Goal: Transaction & Acquisition: Purchase product/service

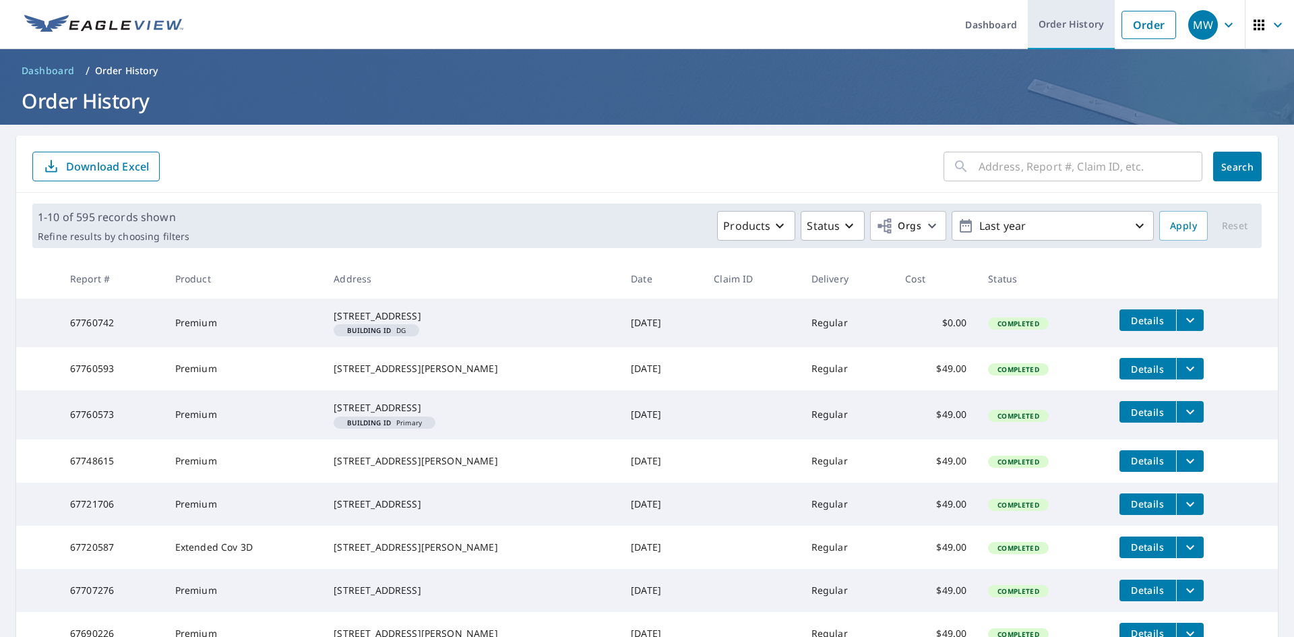
drag, startPoint x: 1133, startPoint y: 16, endPoint x: 1077, endPoint y: 38, distance: 59.3
click at [1133, 16] on link "Order" at bounding box center [1149, 25] width 55 height 28
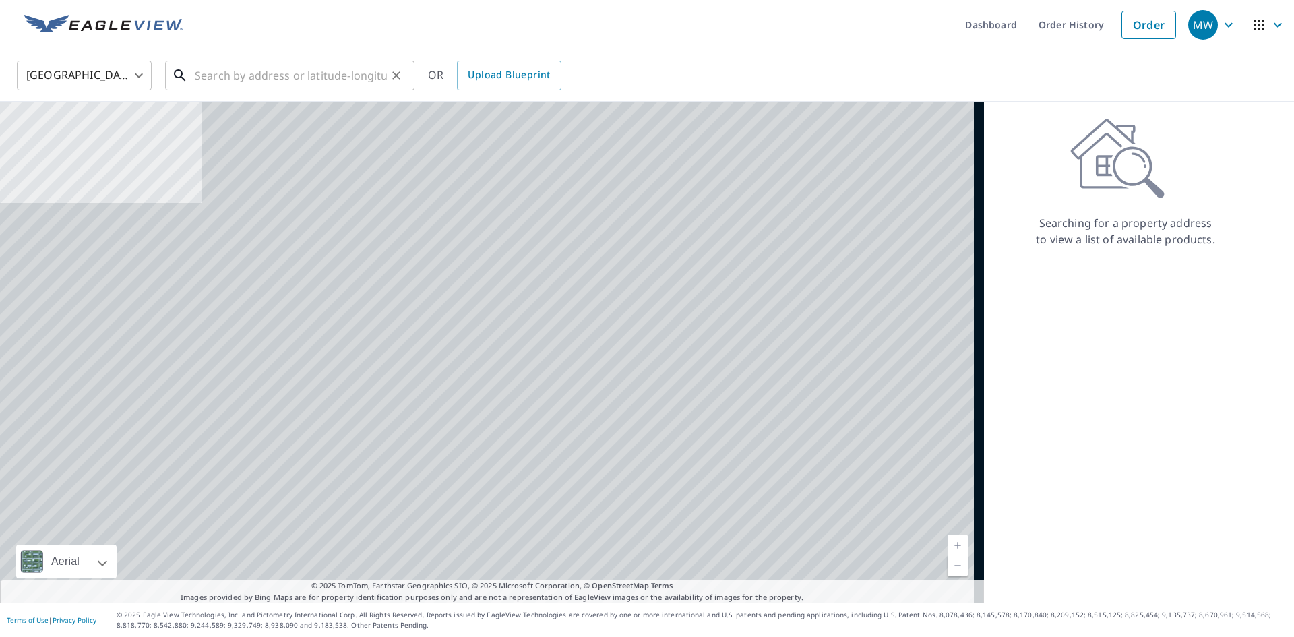
click at [244, 76] on input "text" at bounding box center [291, 76] width 192 height 38
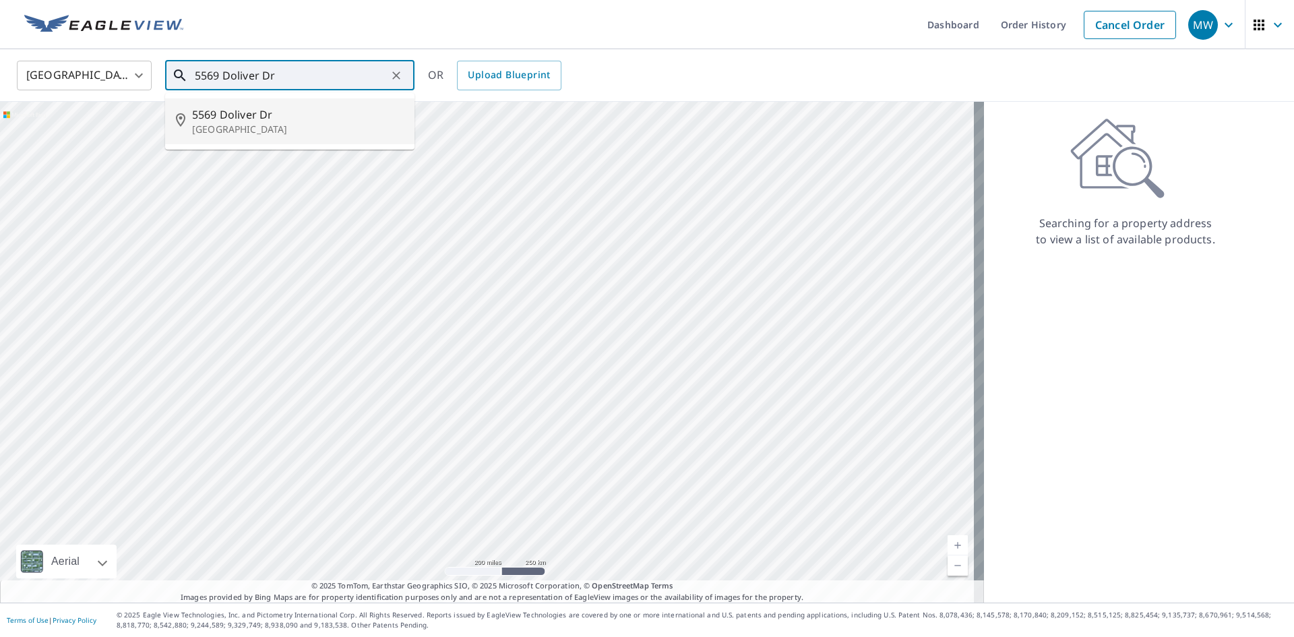
click at [227, 119] on span "5569 Doliver Dr" at bounding box center [298, 115] width 212 height 16
type input "5569 Doliver Dr Houston, TX 77056"
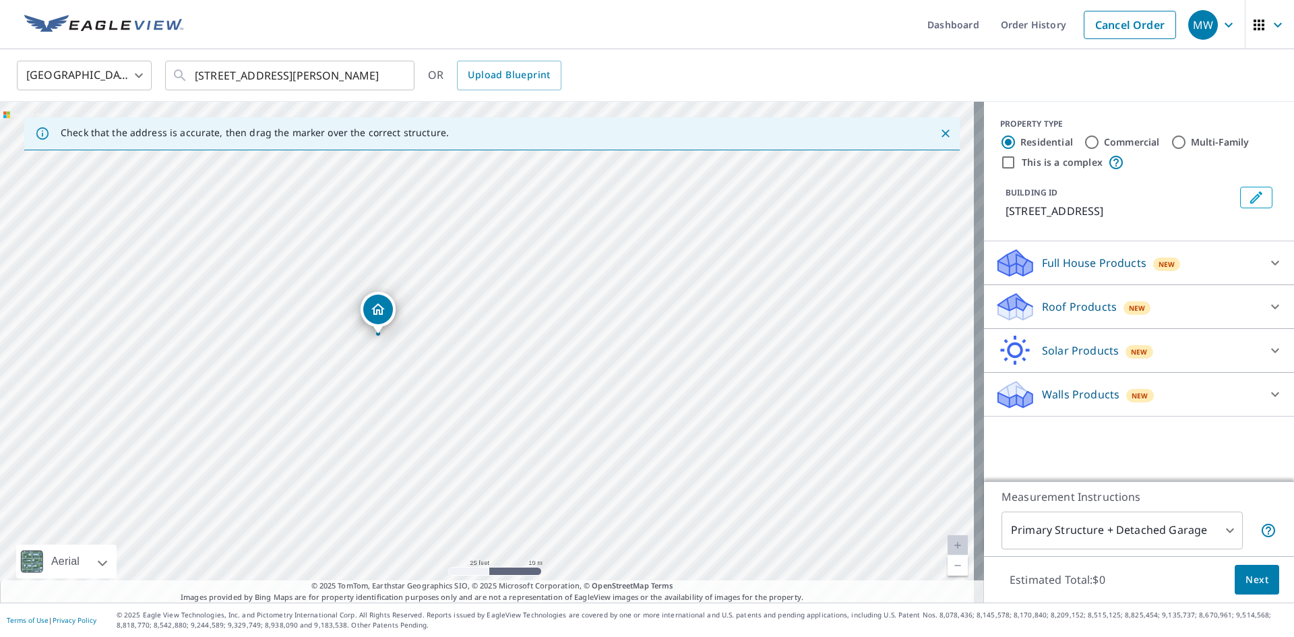
drag, startPoint x: 481, startPoint y: 395, endPoint x: 371, endPoint y: 379, distance: 110.4
click at [371, 379] on div "5569 Doliver Dr Houston, TX 77056" at bounding box center [492, 352] width 984 height 501
drag, startPoint x: 489, startPoint y: 258, endPoint x: 808, endPoint y: 107, distance: 352.5
click at [808, 107] on div "5569 Doliver Dr Houston, TX 77056" at bounding box center [492, 352] width 984 height 501
drag, startPoint x: 652, startPoint y: 174, endPoint x: 536, endPoint y: 141, distance: 120.6
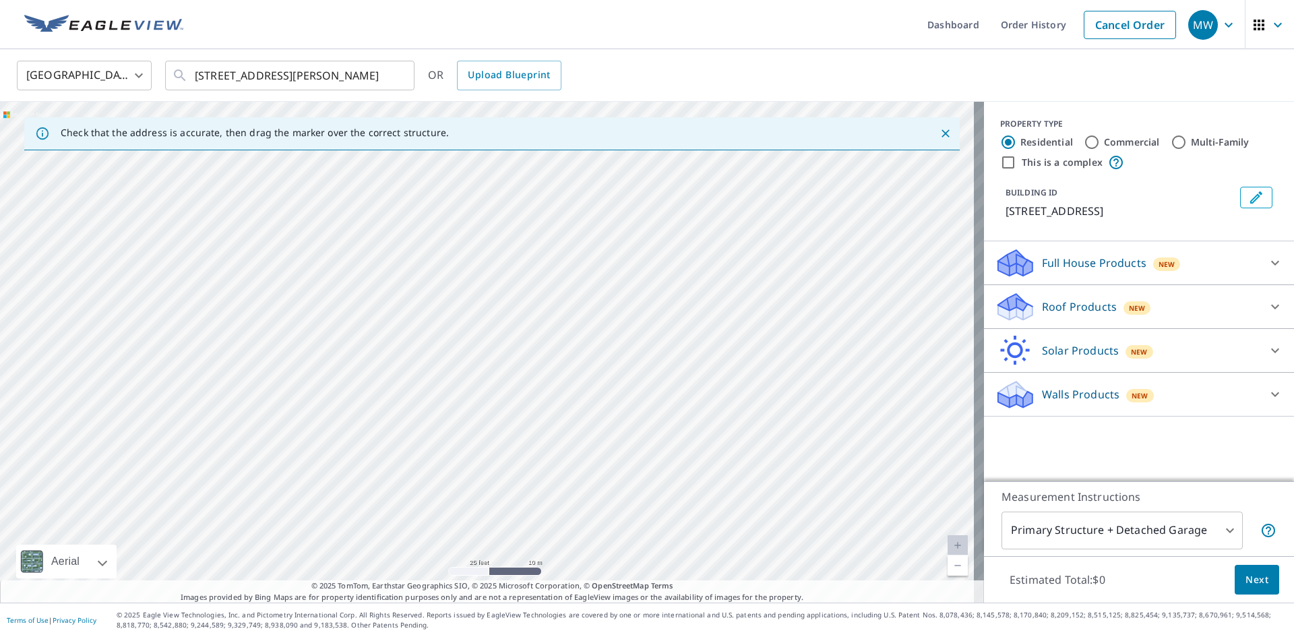
click at [536, 141] on div "Check that the address is accurate, then drag the marker over the correct struc…" at bounding box center [492, 352] width 984 height 501
drag, startPoint x: 653, startPoint y: 462, endPoint x: 248, endPoint y: 389, distance: 411.1
click at [248, 389] on div "5569 Doliver Dr Houston, TX 77056" at bounding box center [492, 352] width 984 height 501
click at [583, 365] on div "5569 Doliver Dr Houston, TX 77056" at bounding box center [492, 352] width 984 height 501
click at [577, 566] on div "5569 Doliver Dr Houston, TX 77056" at bounding box center [492, 352] width 984 height 501
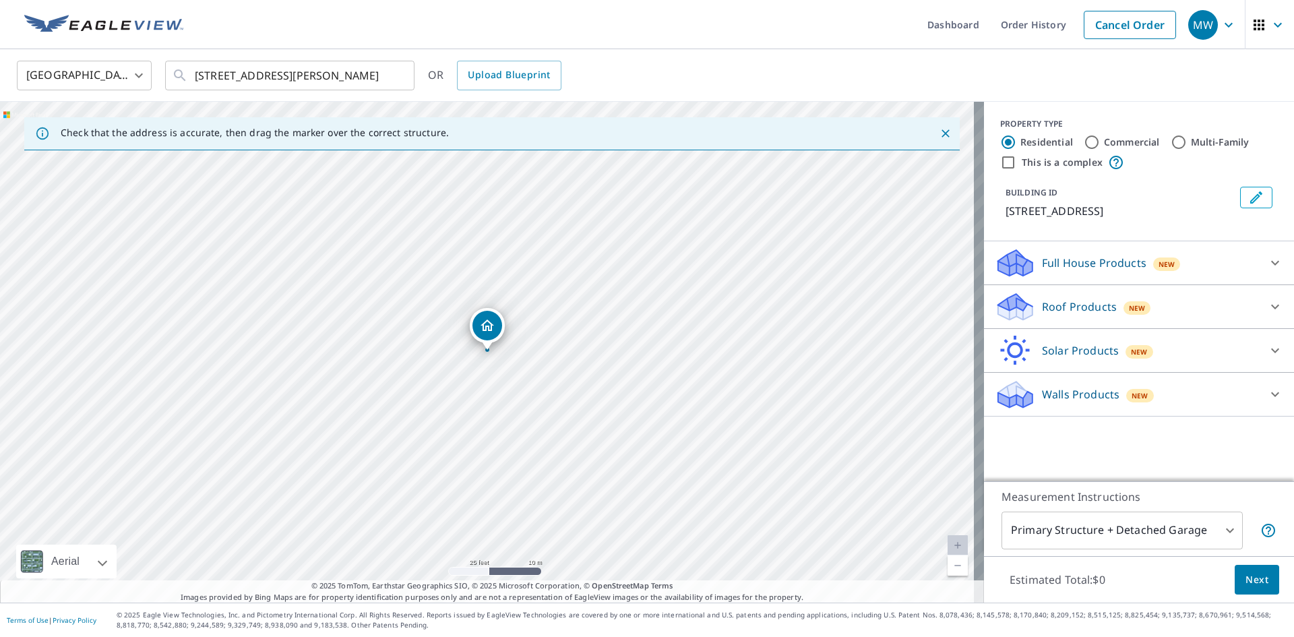
click at [579, 487] on div "5569 Doliver Dr Houston, TX 77056" at bounding box center [492, 352] width 984 height 501
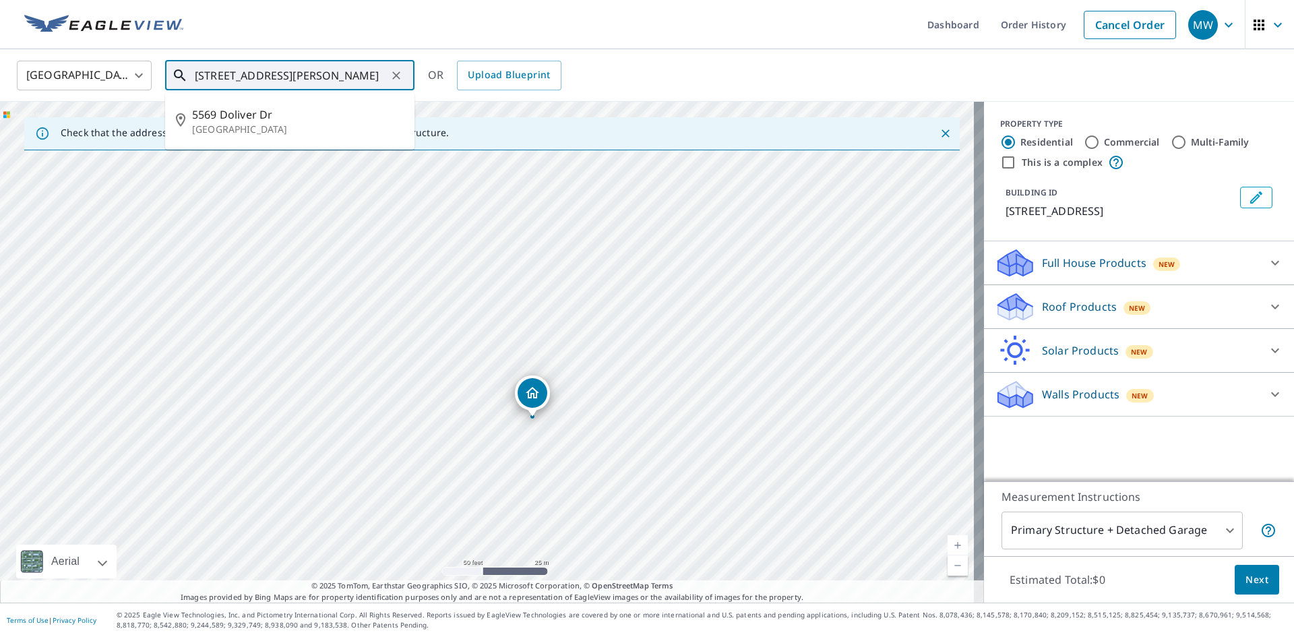
click at [384, 72] on input "5569 Doliver Dr Houston, TX 77056" at bounding box center [291, 76] width 192 height 38
click at [247, 123] on p "Houston, TX 77056" at bounding box center [298, 129] width 212 height 13
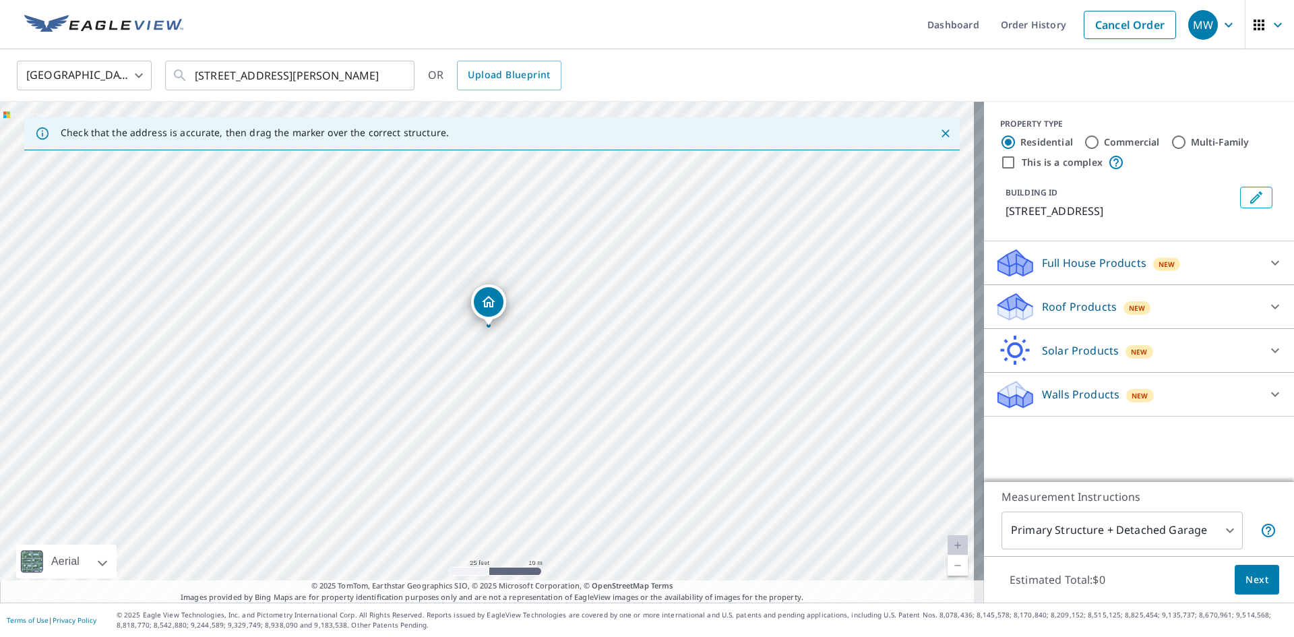
drag, startPoint x: 480, startPoint y: 308, endPoint x: 481, endPoint y: 298, distance: 10.2
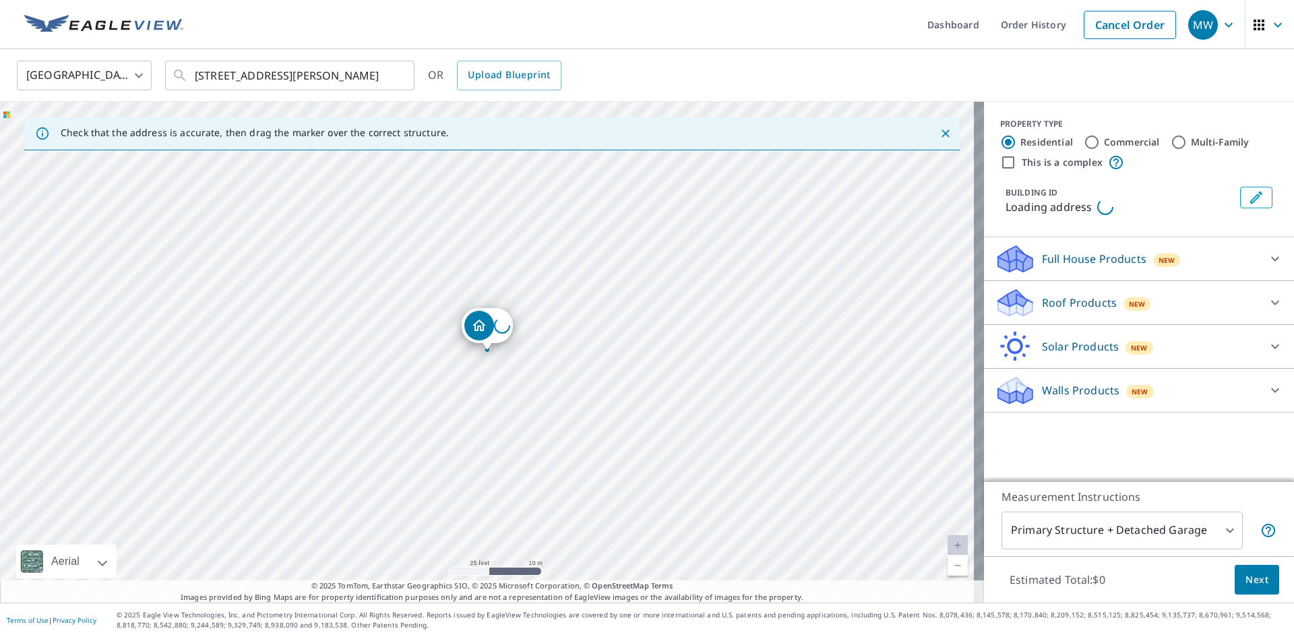
click at [1047, 304] on p "Roof Products" at bounding box center [1079, 303] width 75 height 16
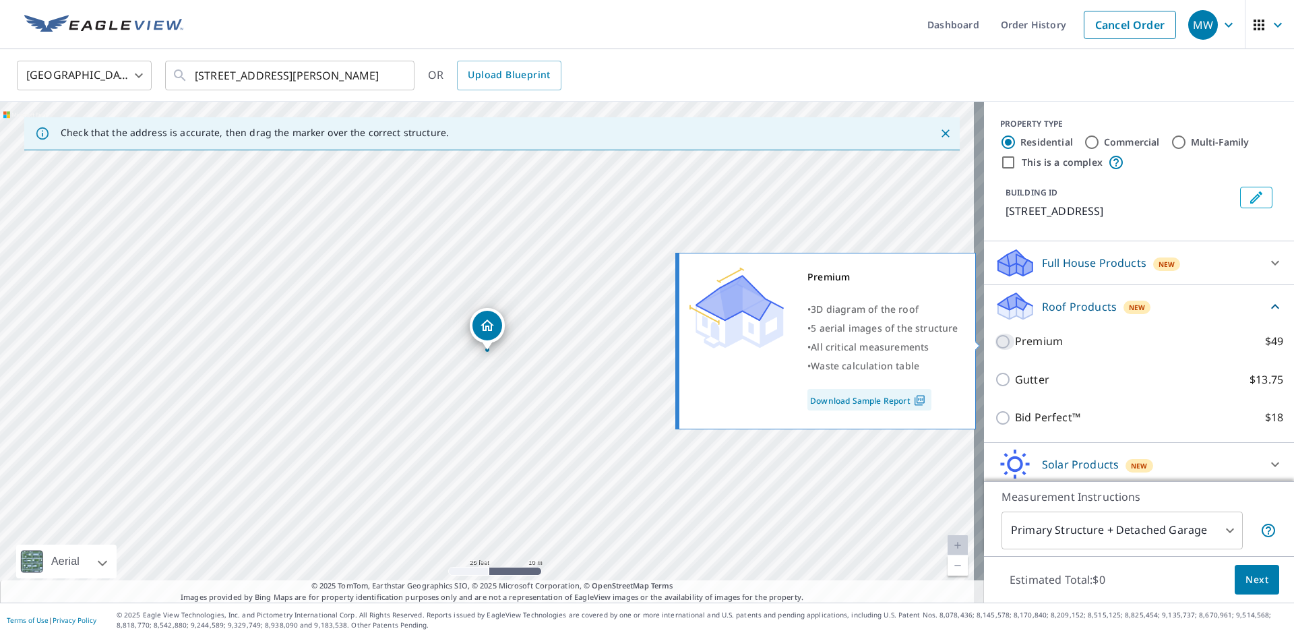
click at [995, 342] on input "Premium $49" at bounding box center [1005, 342] width 20 height 16
checkbox input "true"
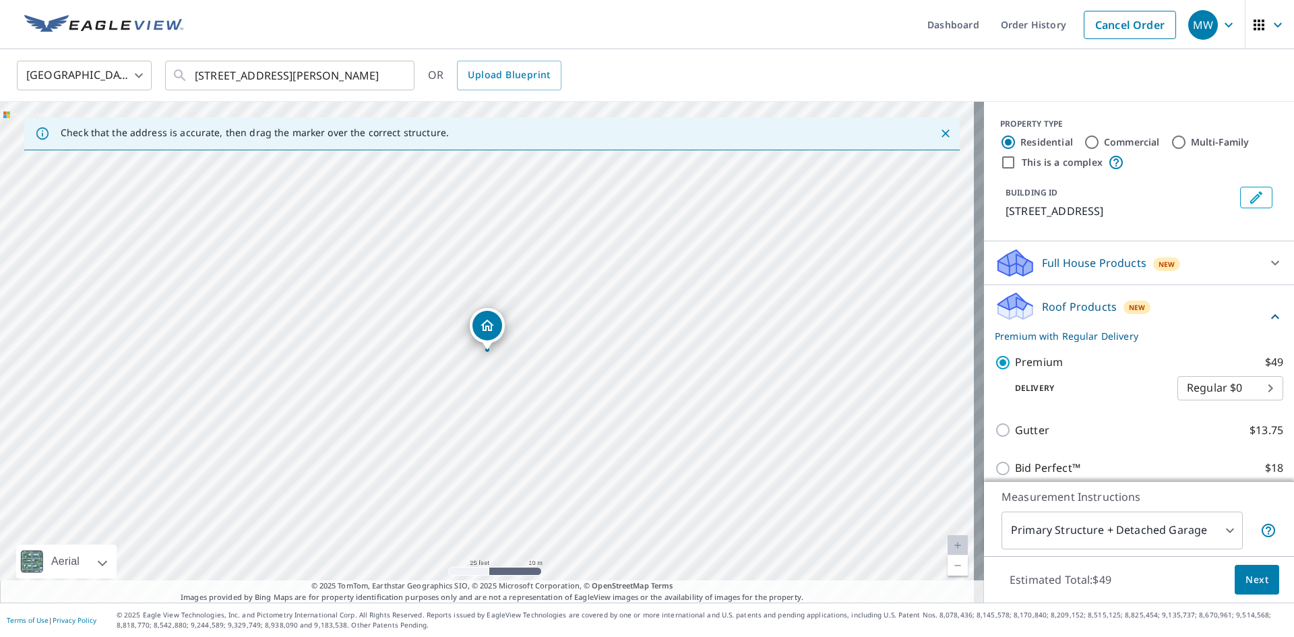
click at [1248, 582] on span "Next" at bounding box center [1257, 580] width 23 height 17
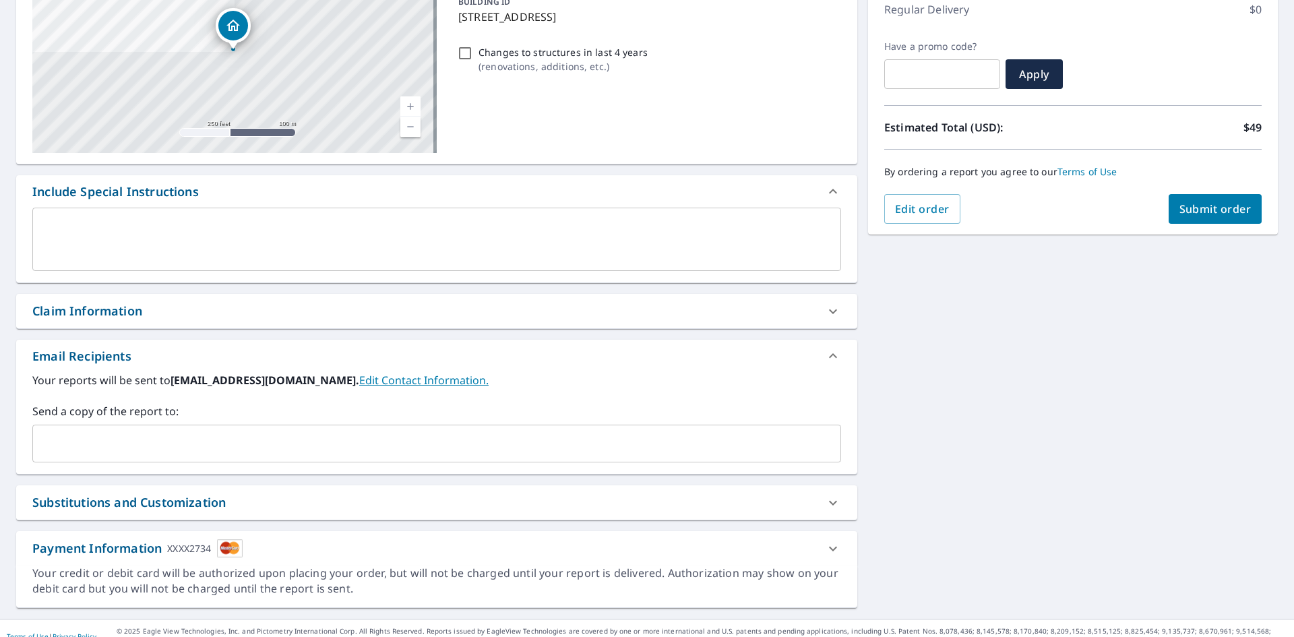
scroll to position [202, 0]
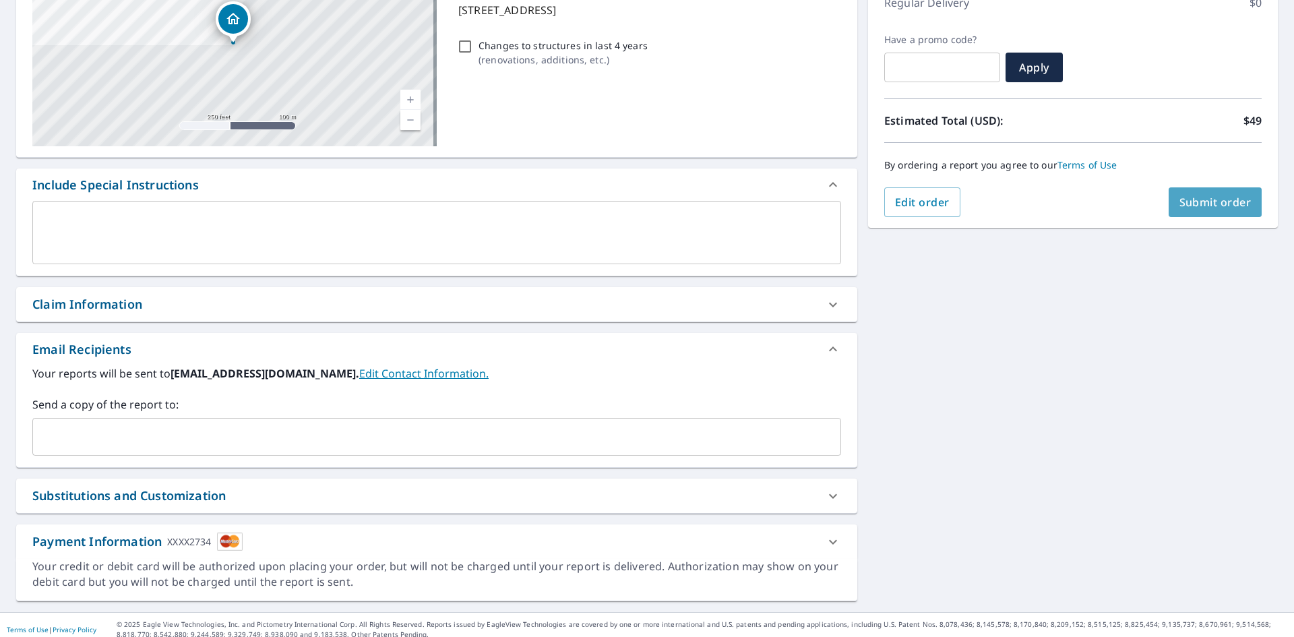
click at [1222, 202] on span "Submit order" at bounding box center [1216, 202] width 72 height 15
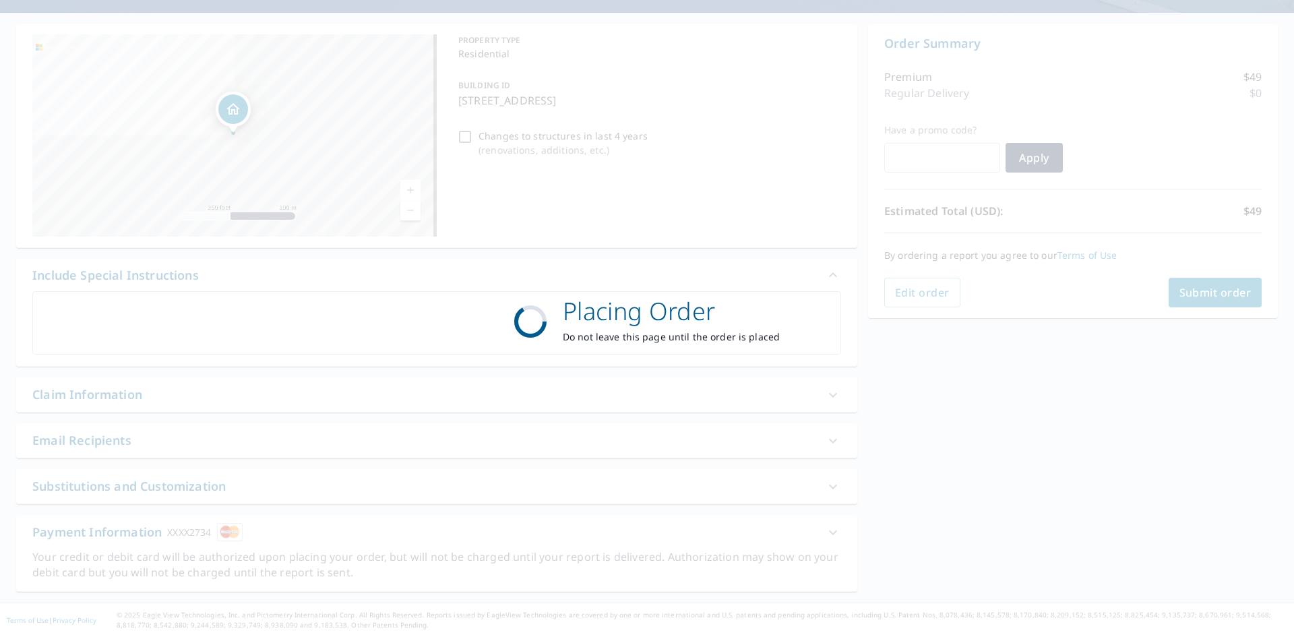
scroll to position [112, 0]
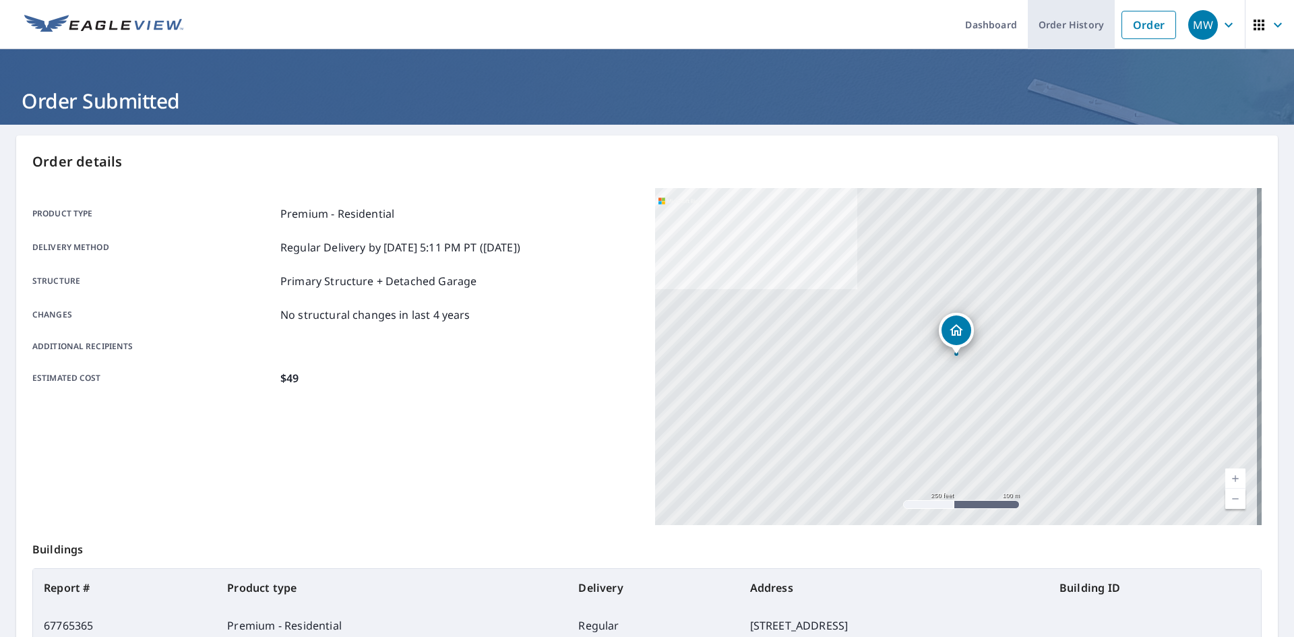
click at [1044, 28] on link "Order History" at bounding box center [1071, 24] width 87 height 49
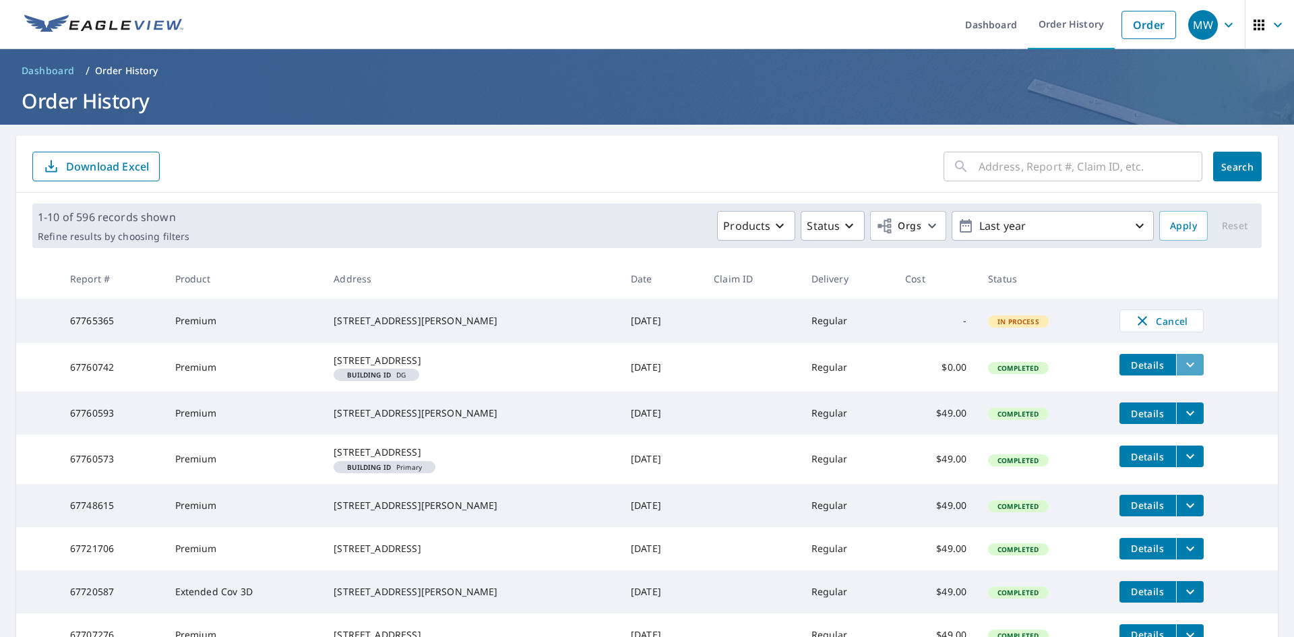
click at [1182, 373] on icon "filesDropdownBtn-67760742" at bounding box center [1190, 365] width 16 height 16
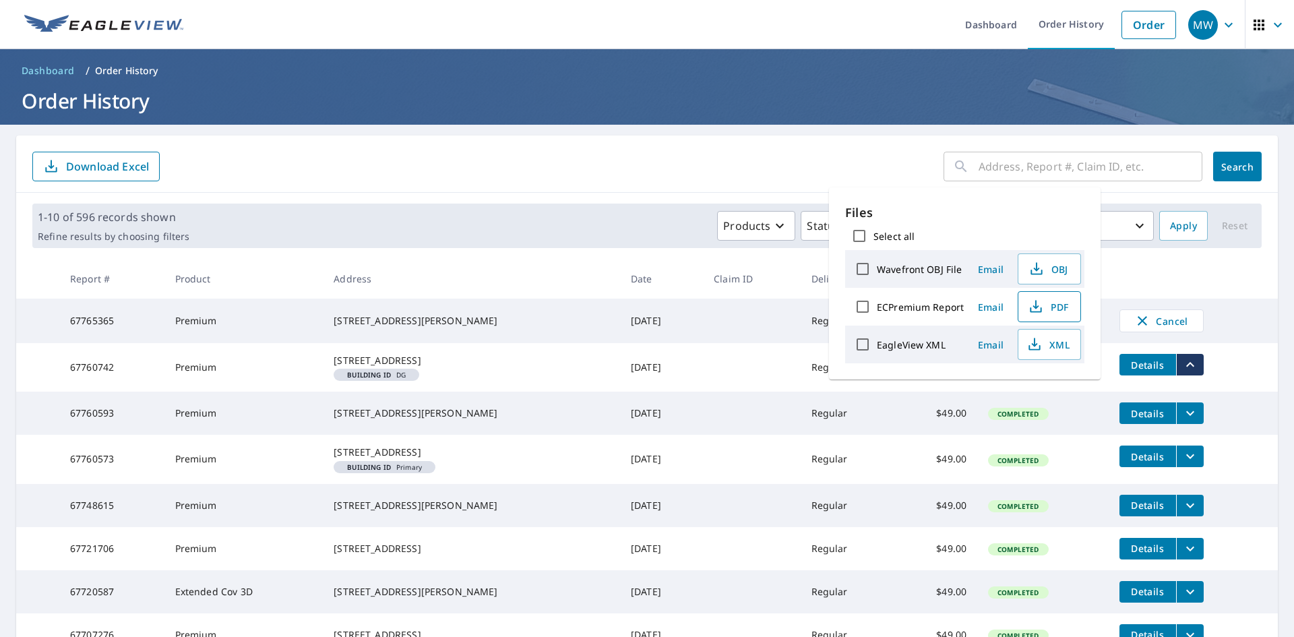
click at [1051, 320] on button "PDF" at bounding box center [1049, 306] width 63 height 31
